Goal: Task Accomplishment & Management: Use online tool/utility

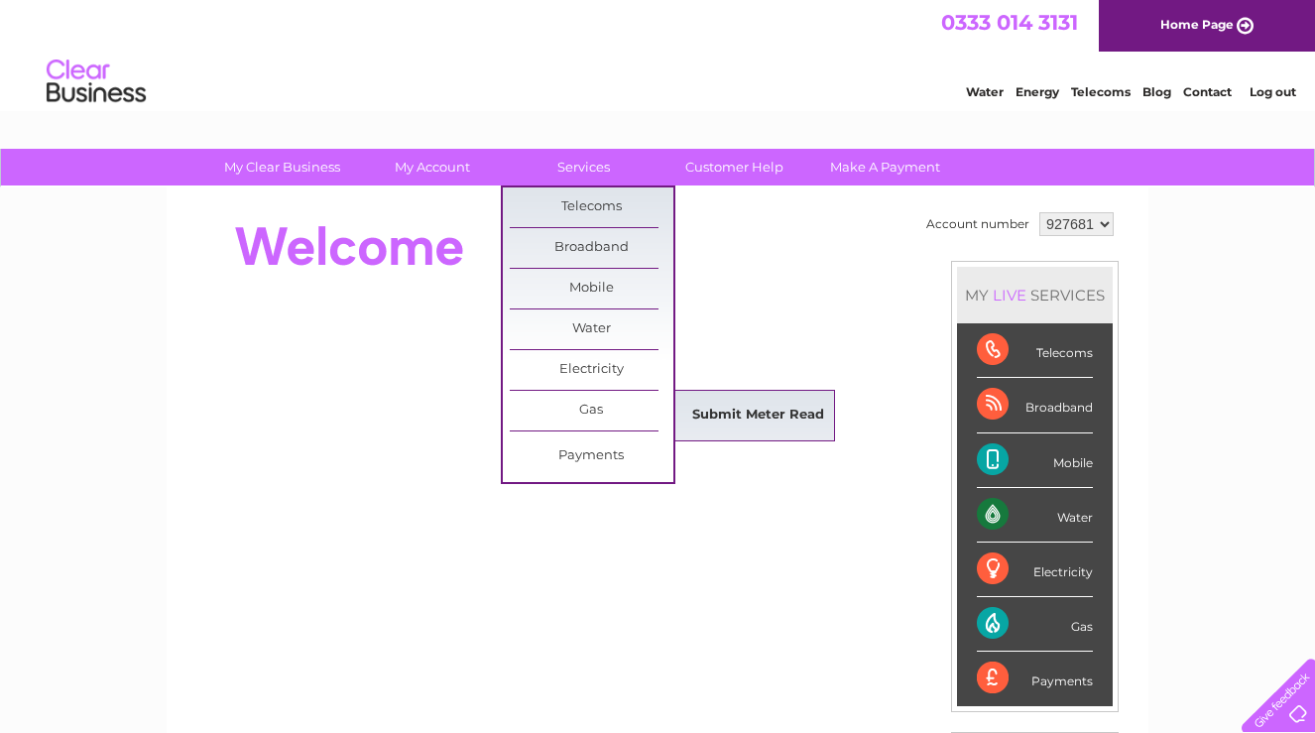
click at [709, 418] on link "Submit Meter Read" at bounding box center [759, 416] width 164 height 40
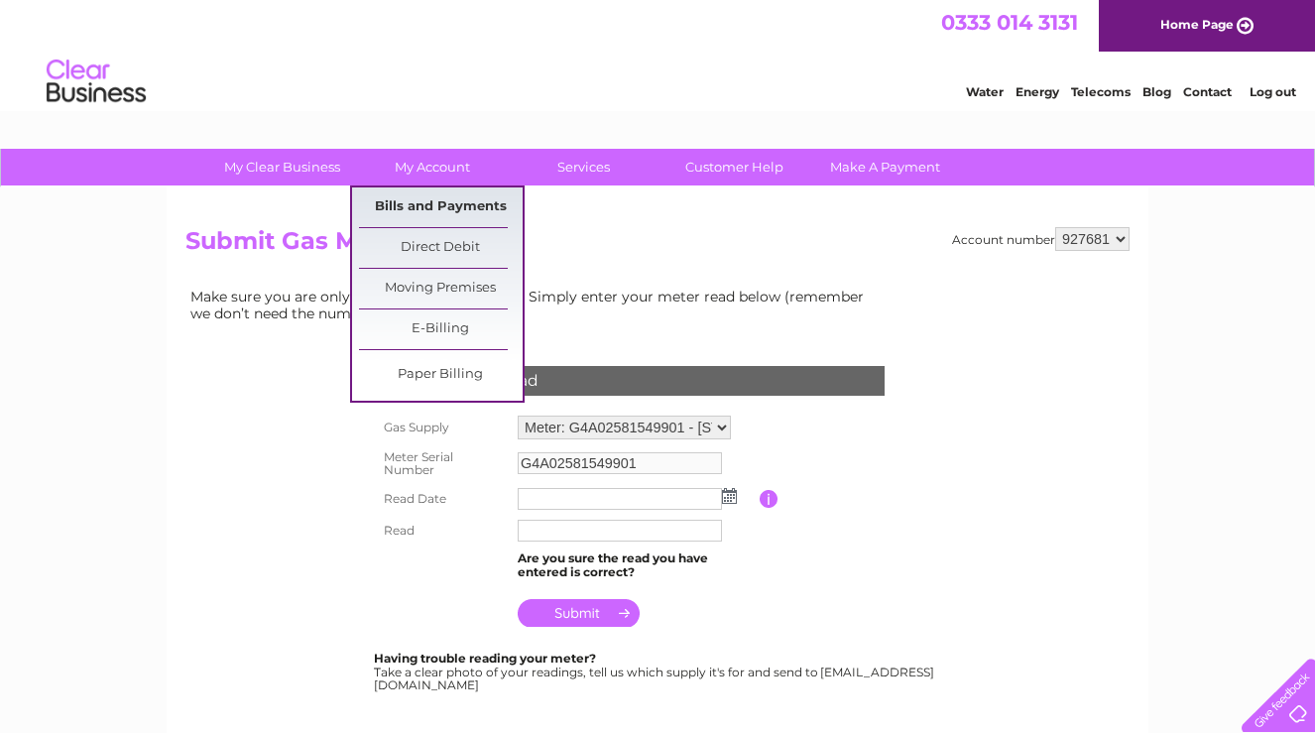
click at [453, 207] on link "Bills and Payments" at bounding box center [441, 207] width 164 height 40
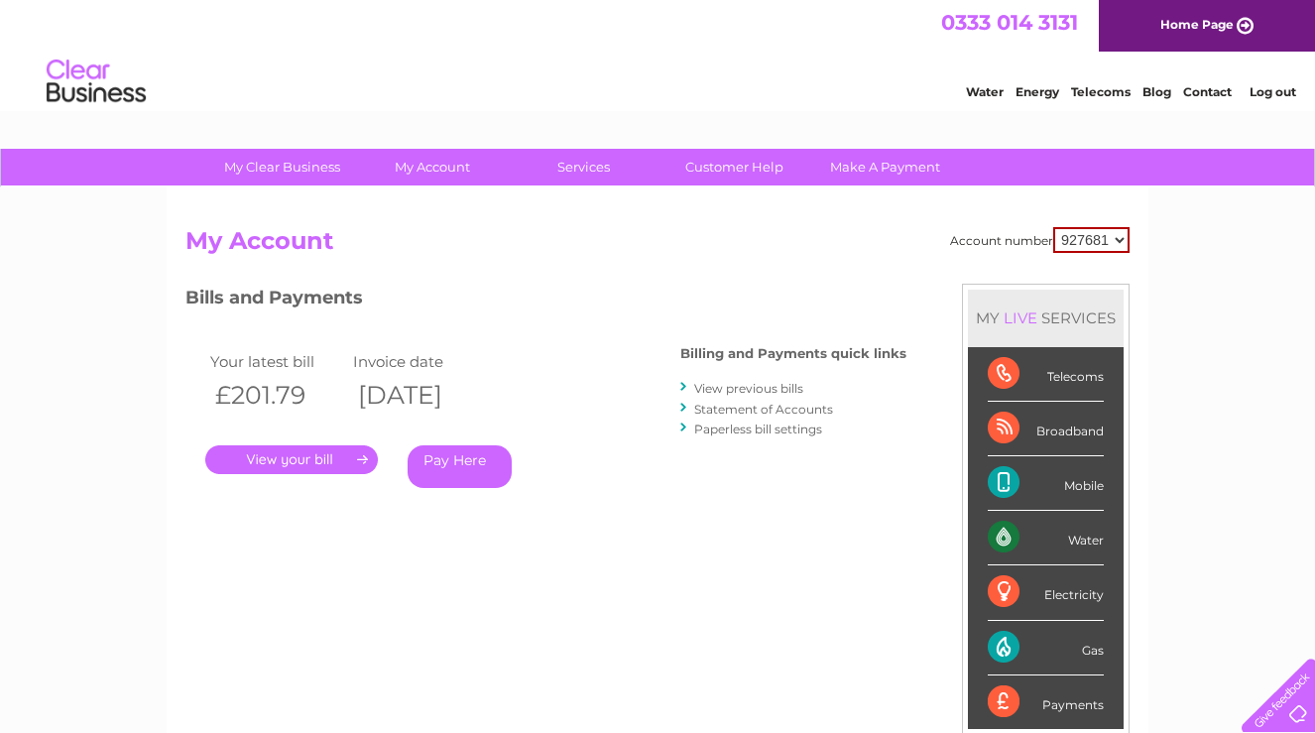
click at [346, 455] on link "." at bounding box center [291, 459] width 173 height 29
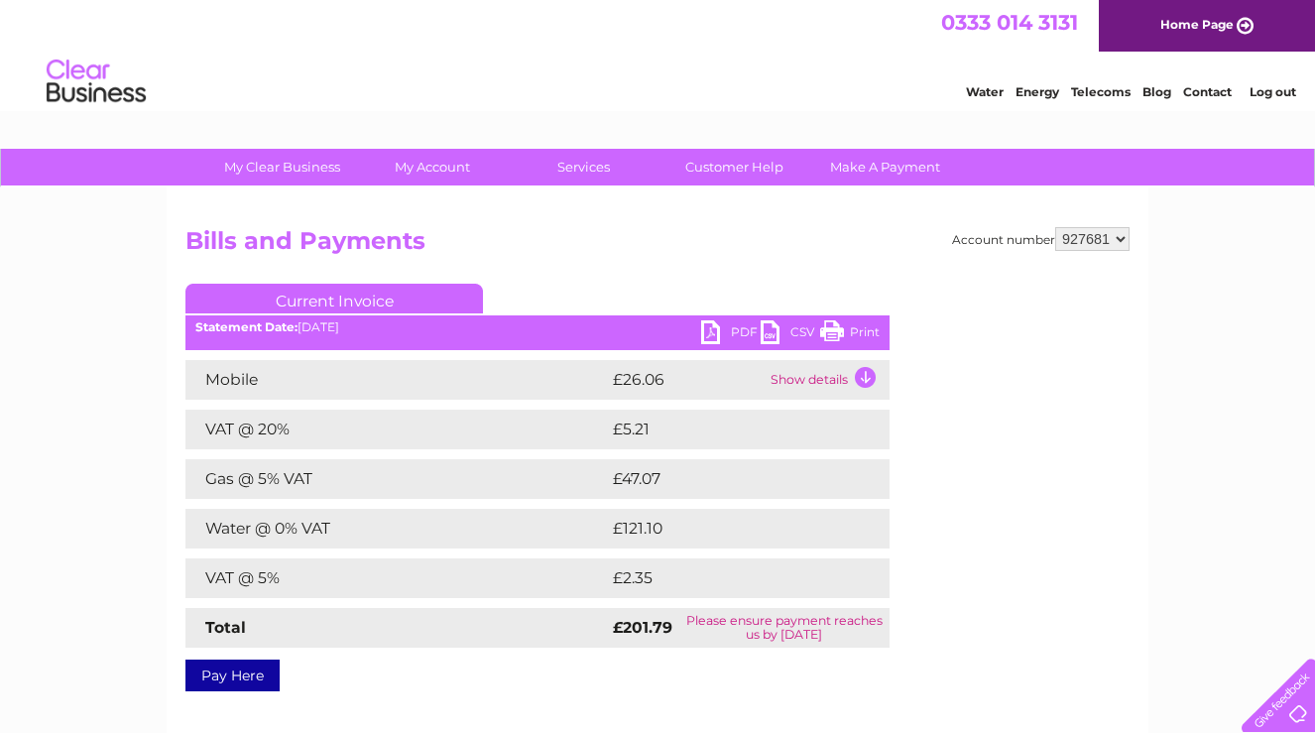
click at [737, 325] on link "PDF" at bounding box center [731, 334] width 60 height 29
